Goal: Information Seeking & Learning: Compare options

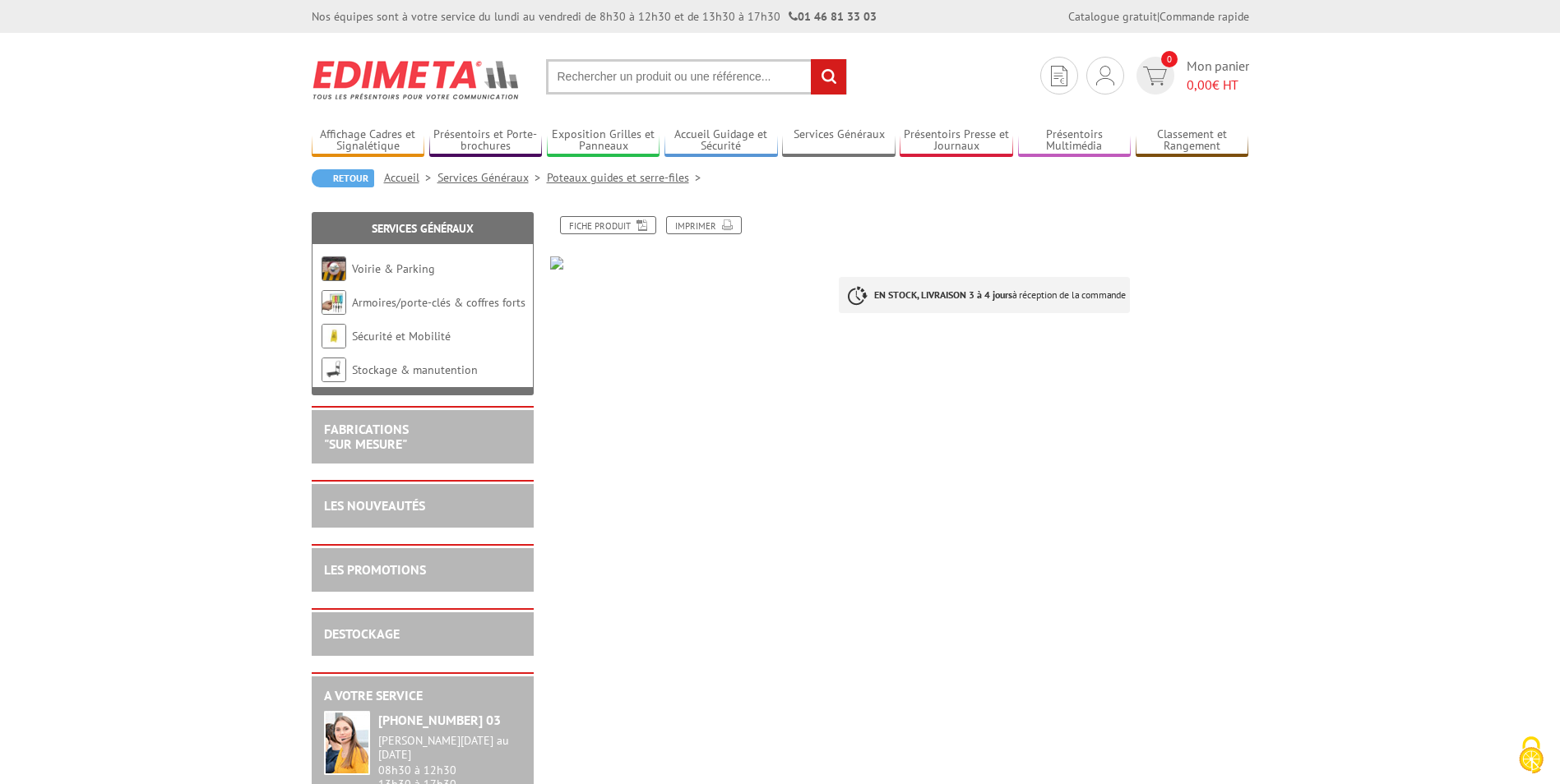
click at [649, 79] on input "text" at bounding box center [697, 77] width 301 height 35
click at [661, 82] on input "text" at bounding box center [697, 77] width 301 height 35
type input "cordage"
click at [744, 59] on input "rechercher" at bounding box center [828, 77] width 35 height 35
click at [595, 181] on link "Poteaux guides et serre-files" at bounding box center [627, 177] width 160 height 15
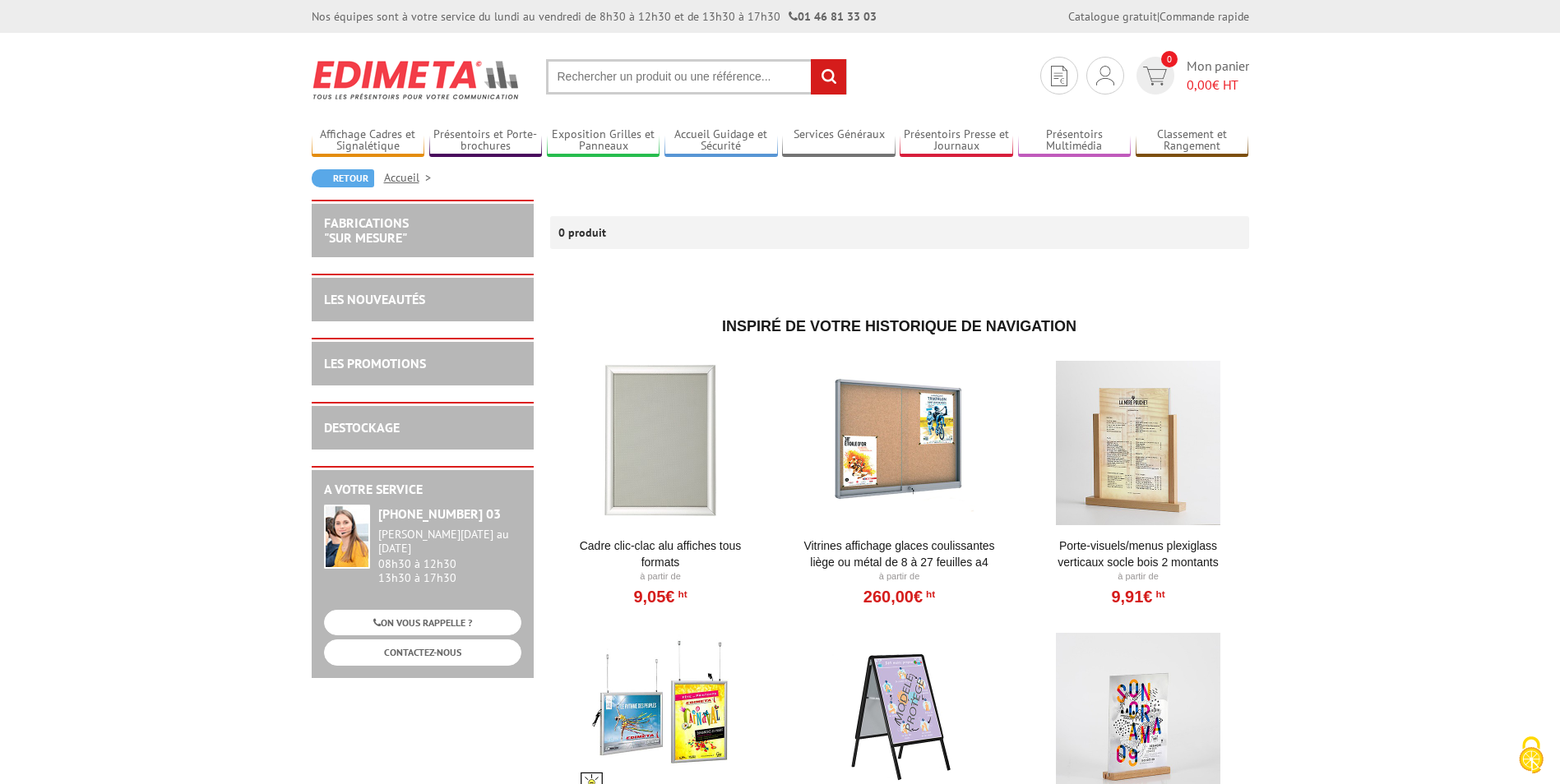
click at [611, 77] on input "text" at bounding box center [697, 77] width 301 height 35
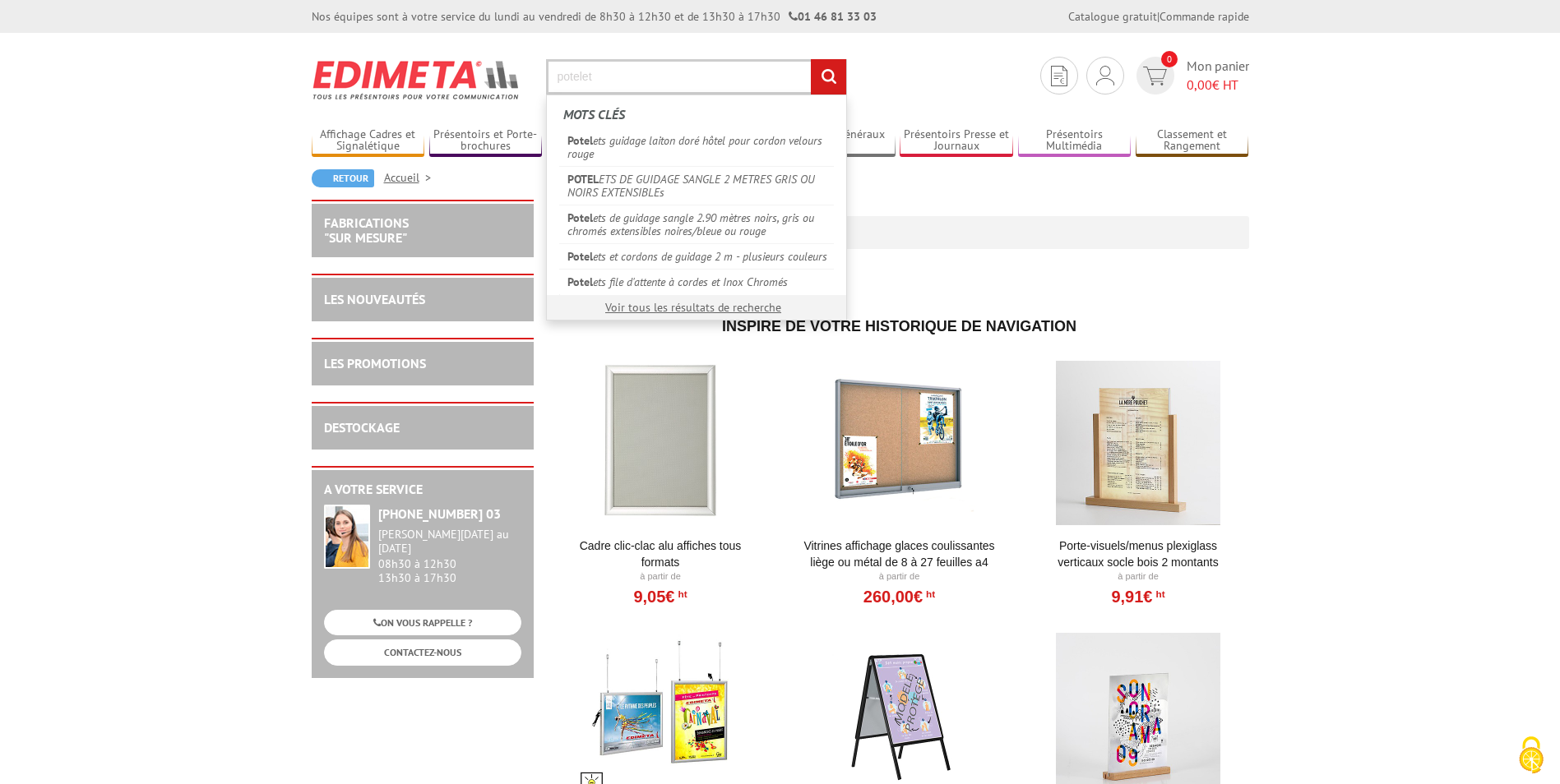
type input "potelet"
click at [811, 59] on input "rechercher" at bounding box center [828, 77] width 35 height 35
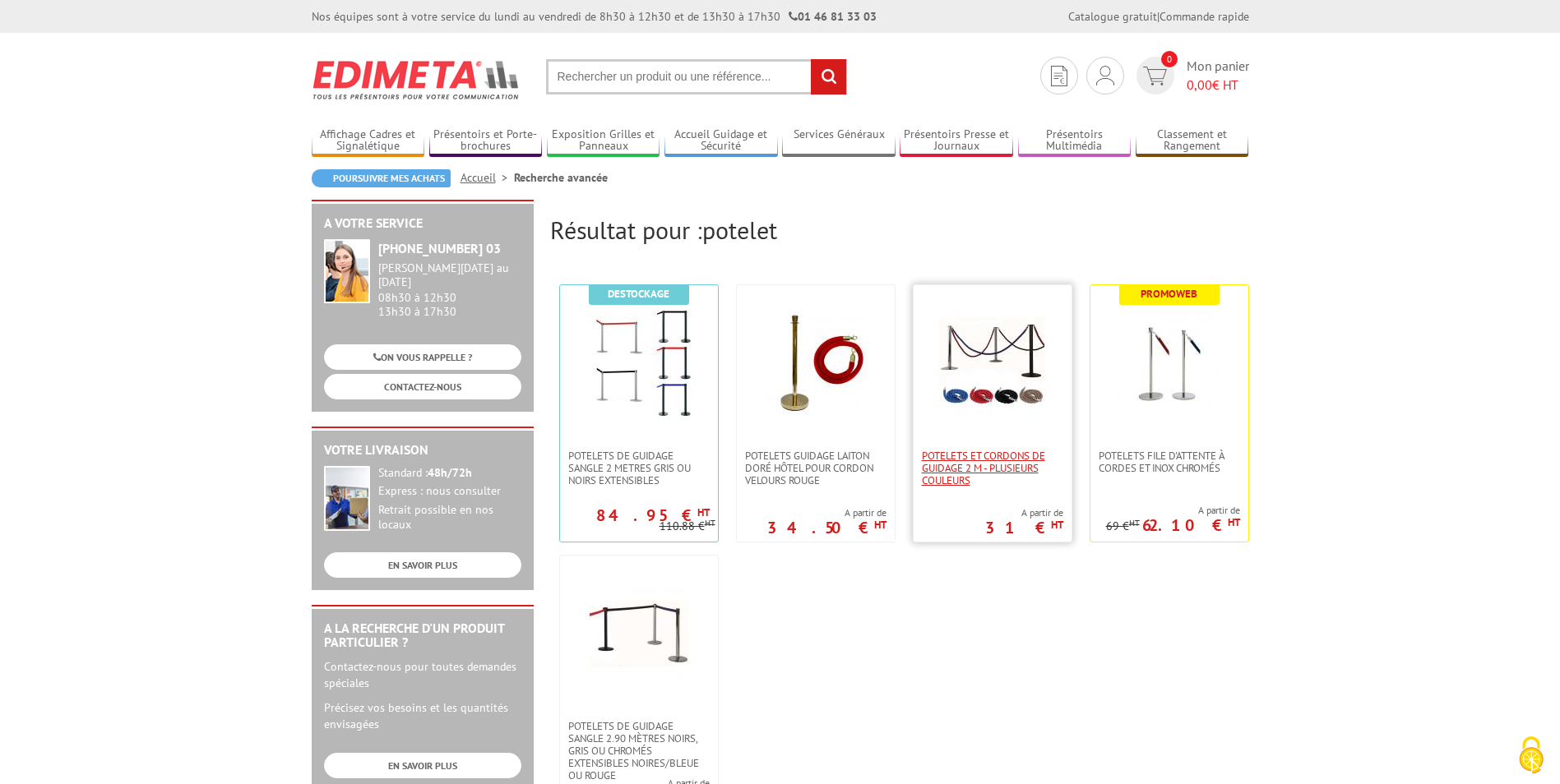
click at [1021, 469] on span "Potelets et cordons de guidage 2 m - plusieurs couleurs" at bounding box center [992, 468] width 141 height 37
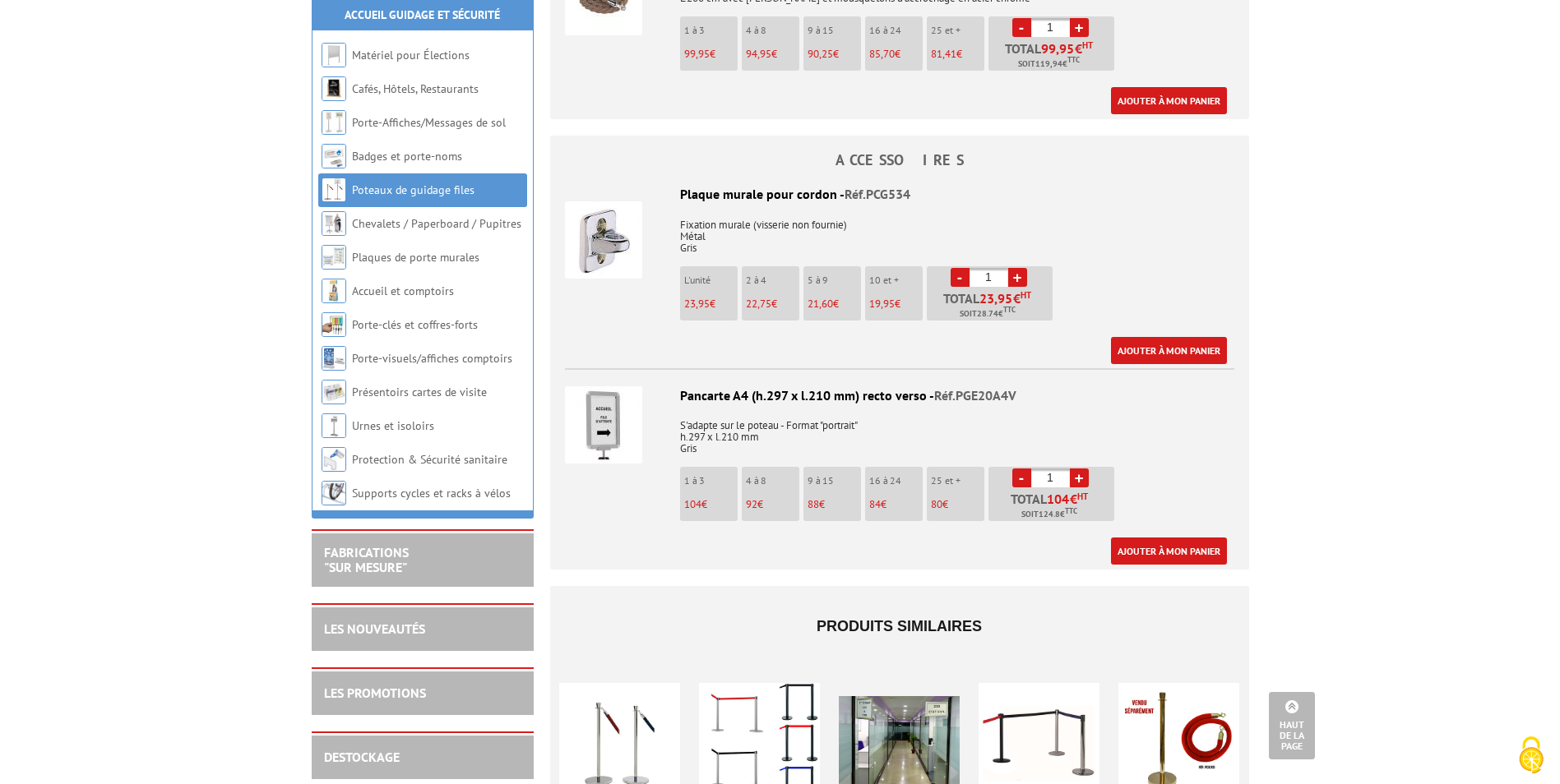
scroll to position [2137, 0]
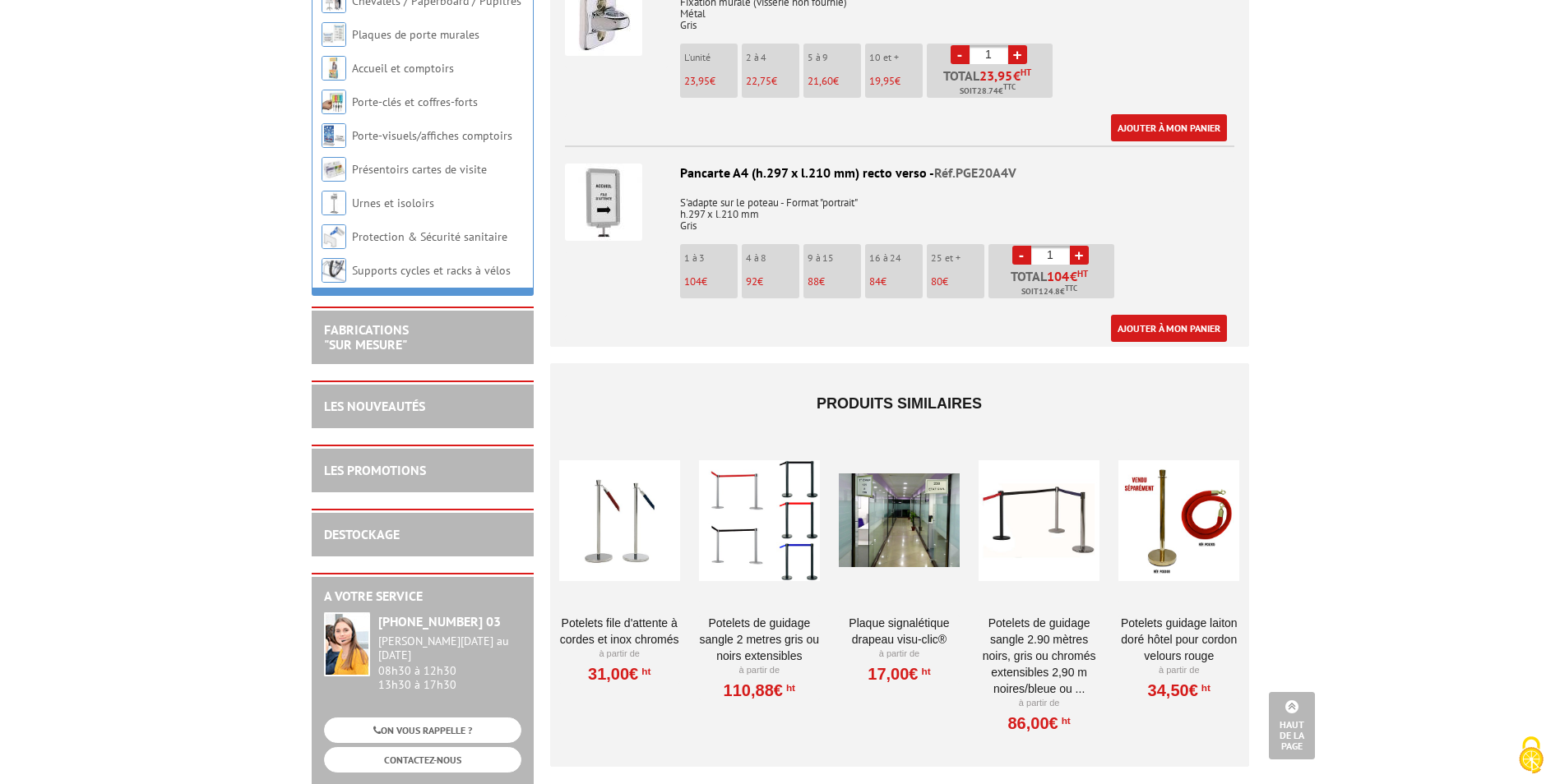
click at [1195, 555] on div at bounding box center [1180, 520] width 121 height 165
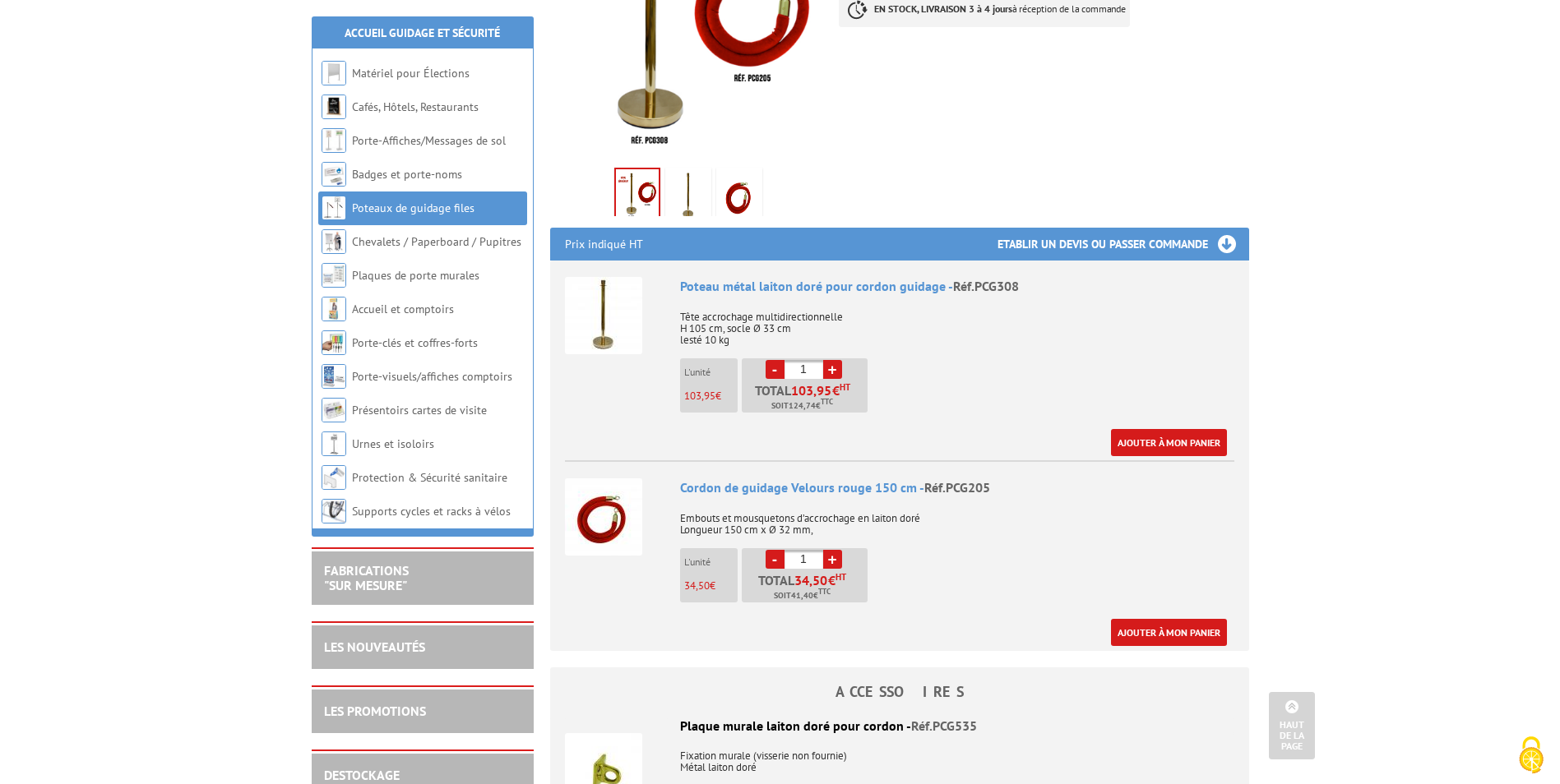
scroll to position [82, 0]
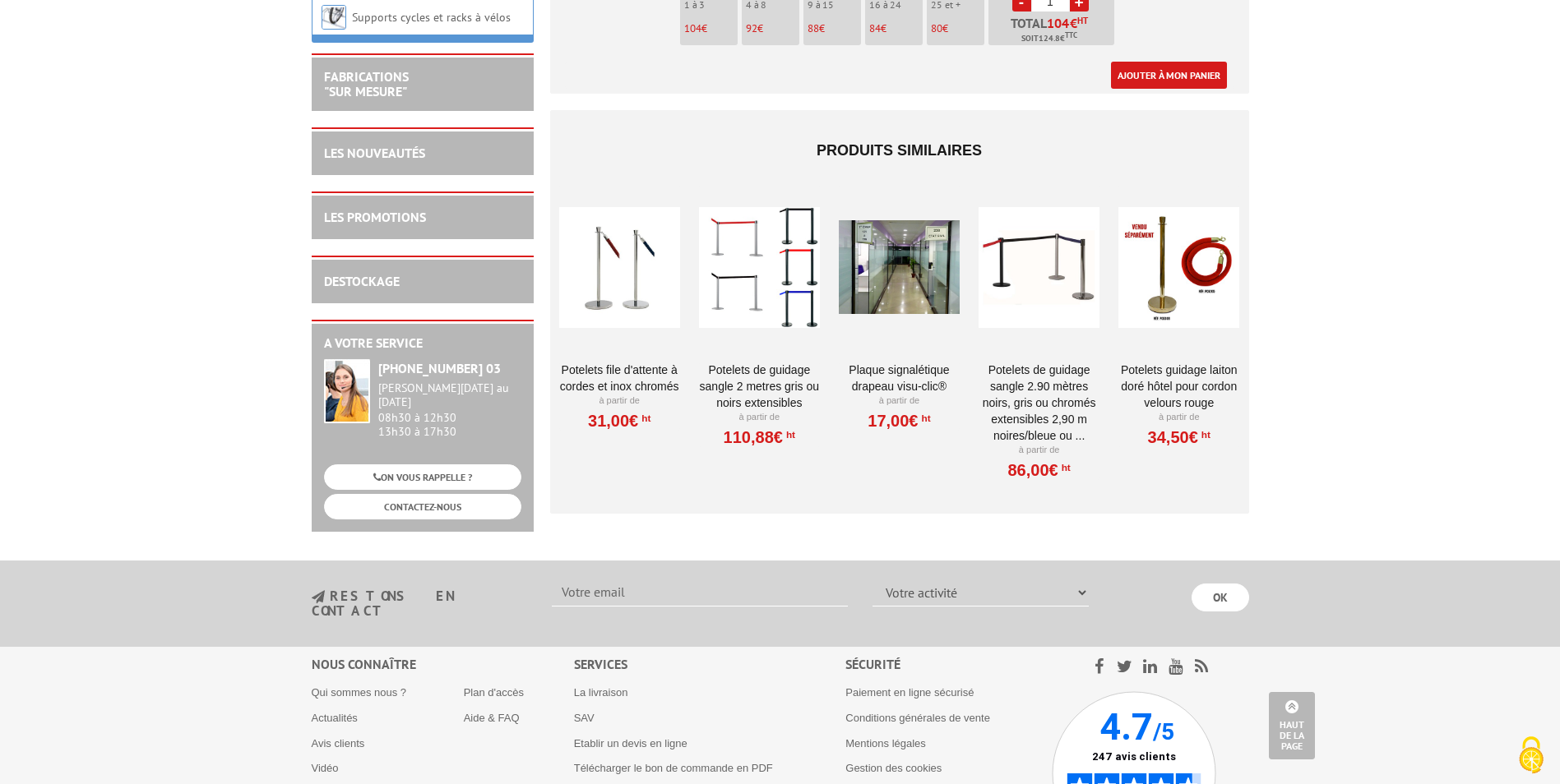
scroll to position [2103, 0]
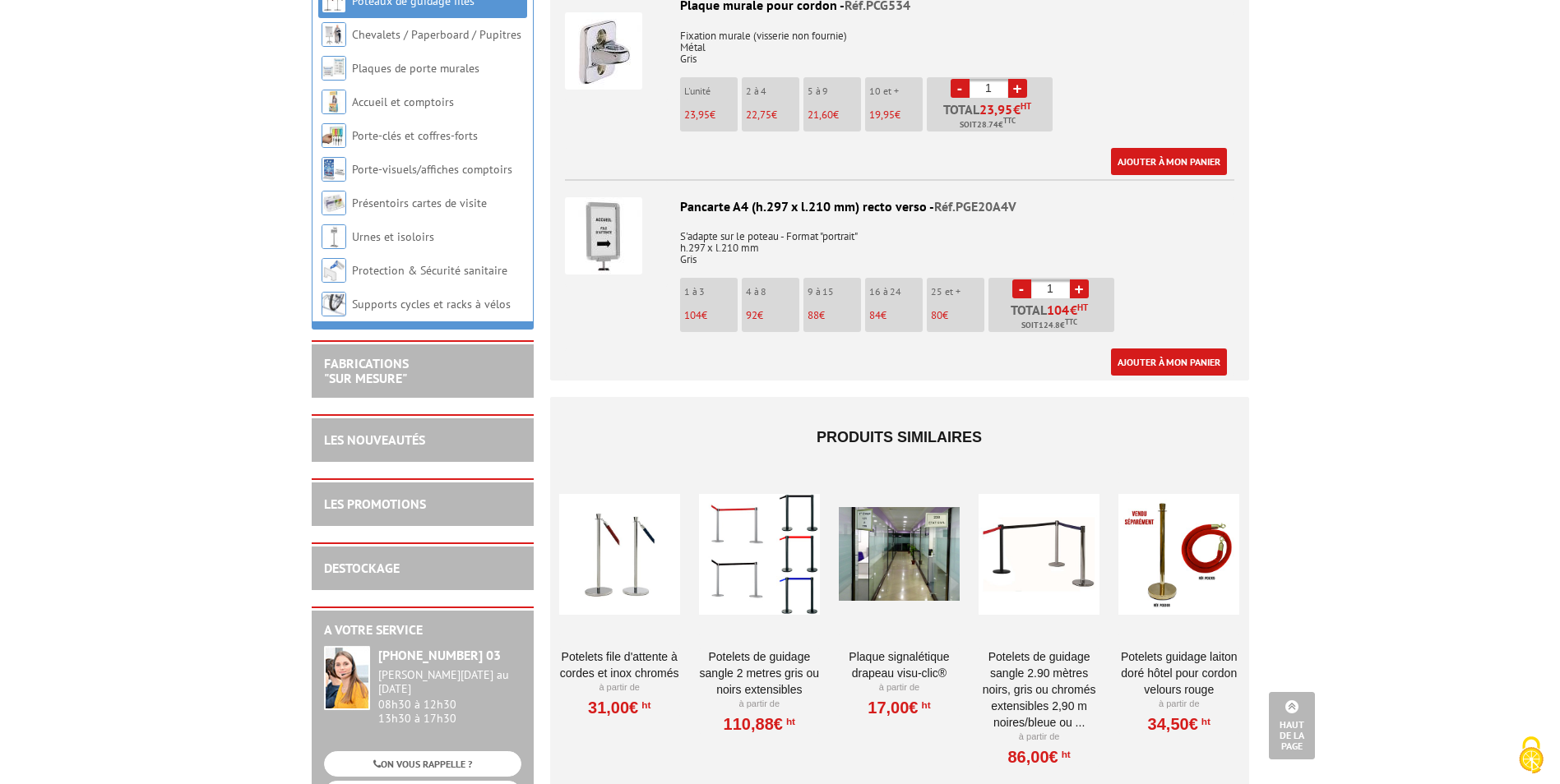
click at [1213, 558] on div at bounding box center [1180, 554] width 121 height 165
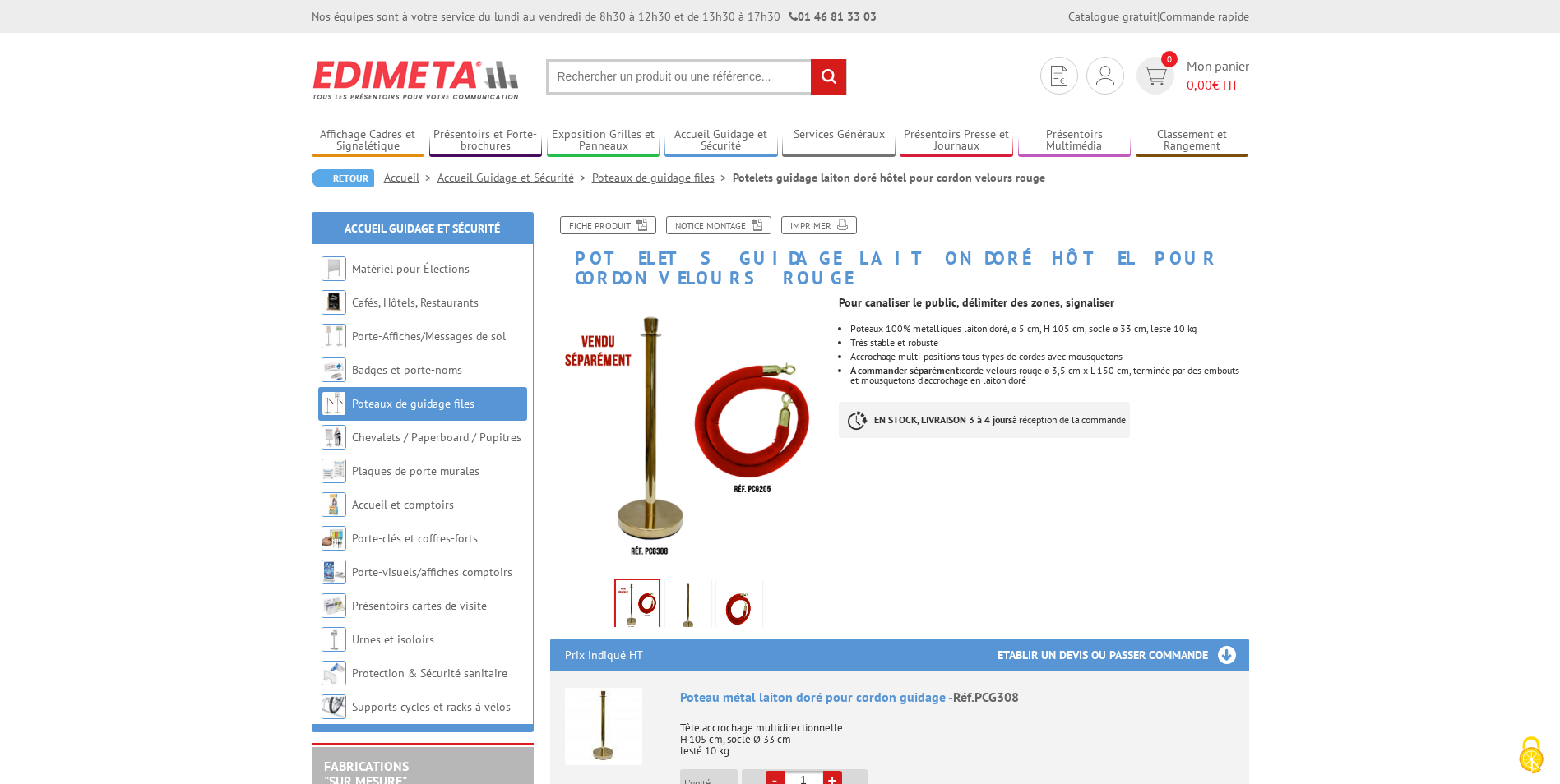
scroll to position [82, 0]
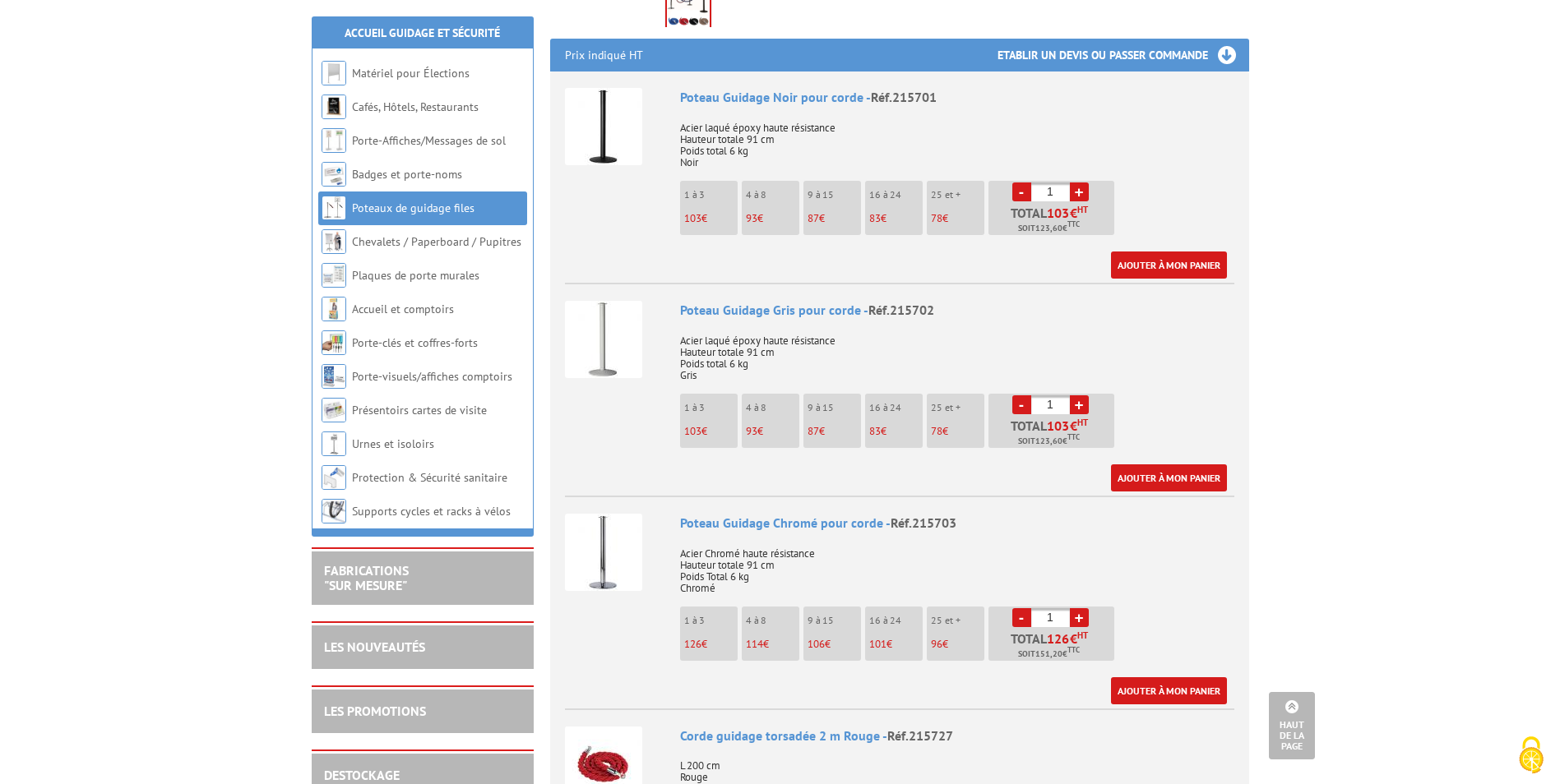
scroll to position [542, 0]
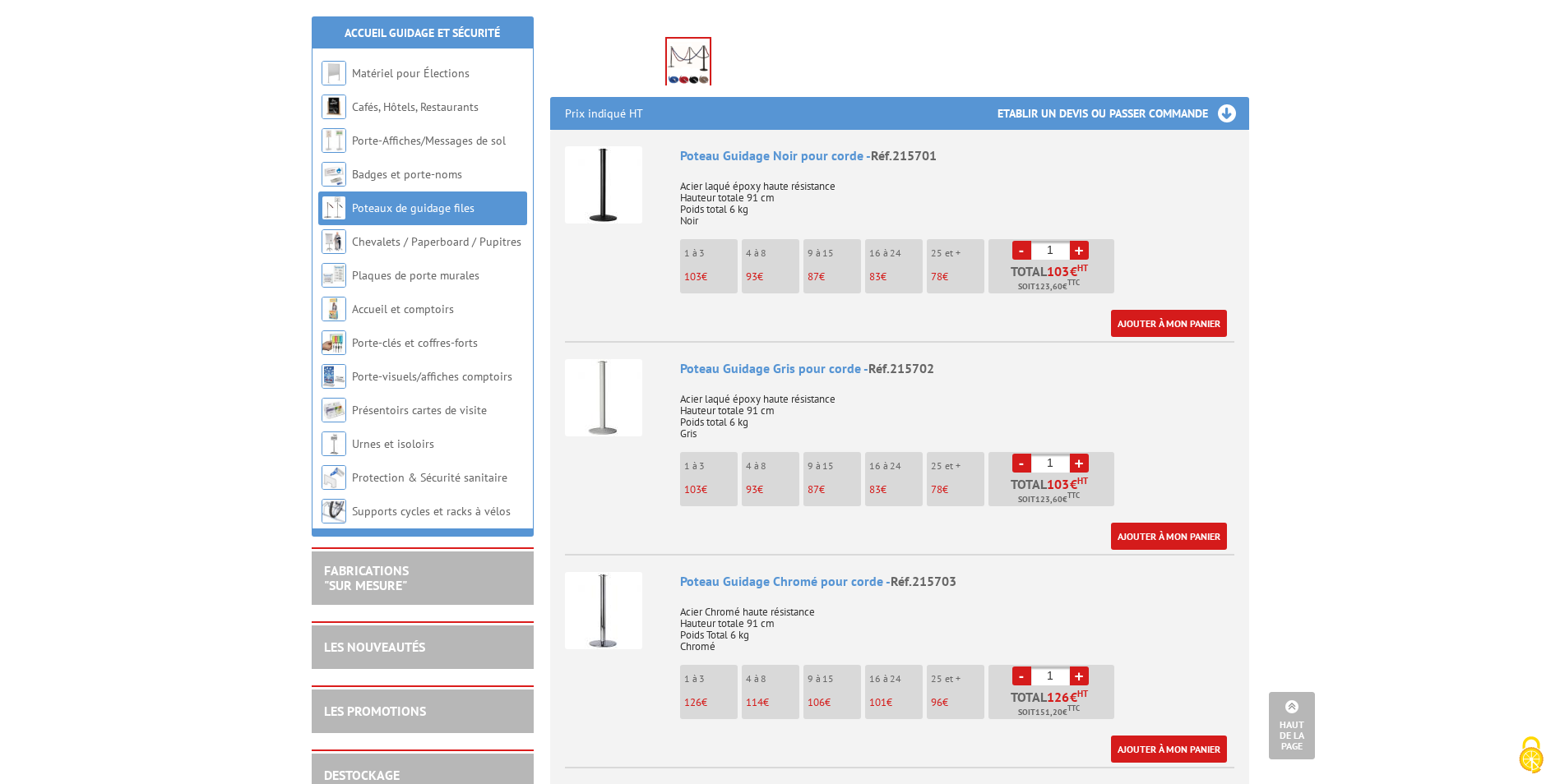
click at [764, 146] on div "Poteau Guidage Noir pour corde - Réf.215701" at bounding box center [957, 155] width 554 height 19
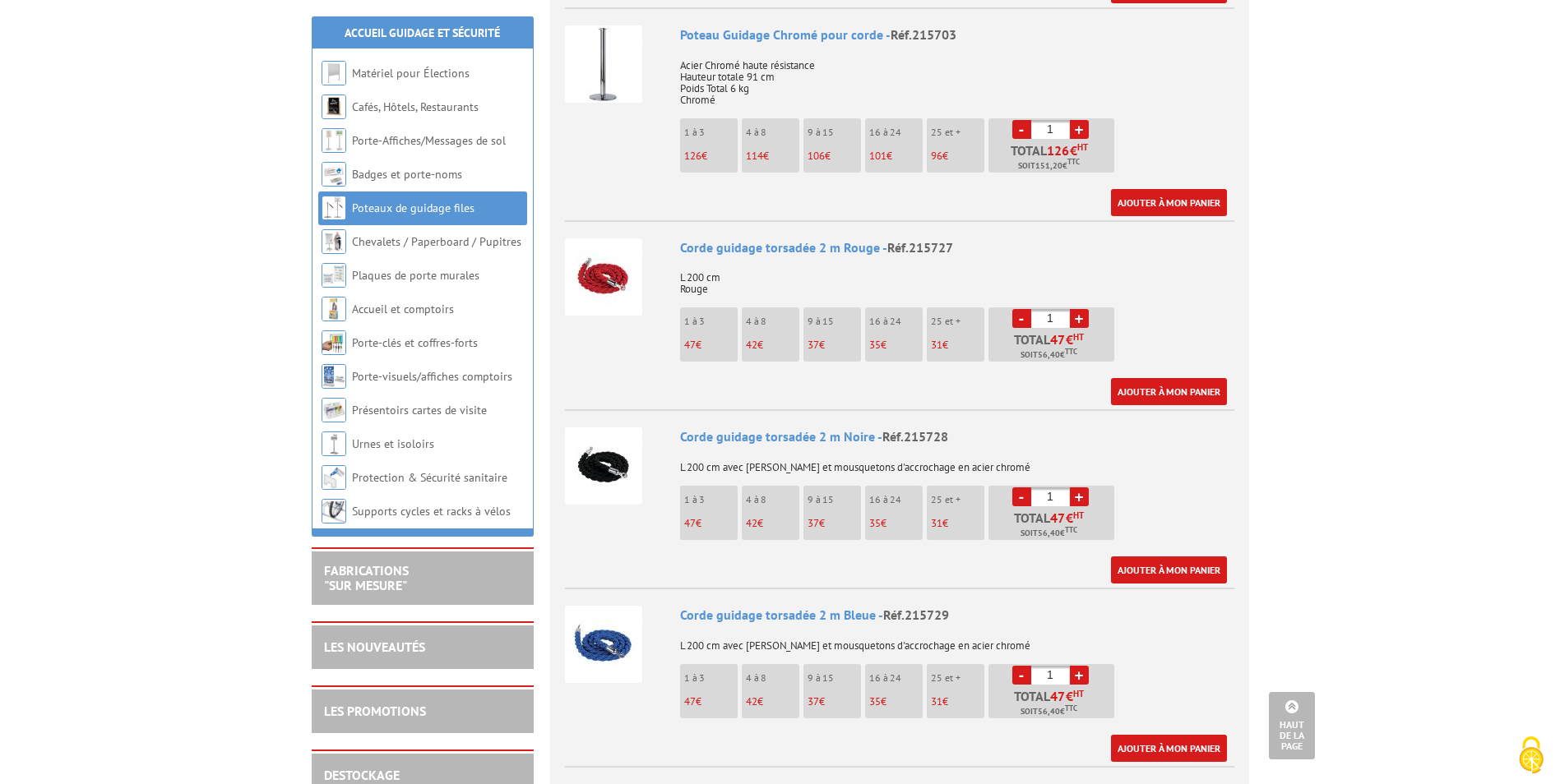
scroll to position [1117, 0]
